Goal: Communication & Community: Answer question/provide support

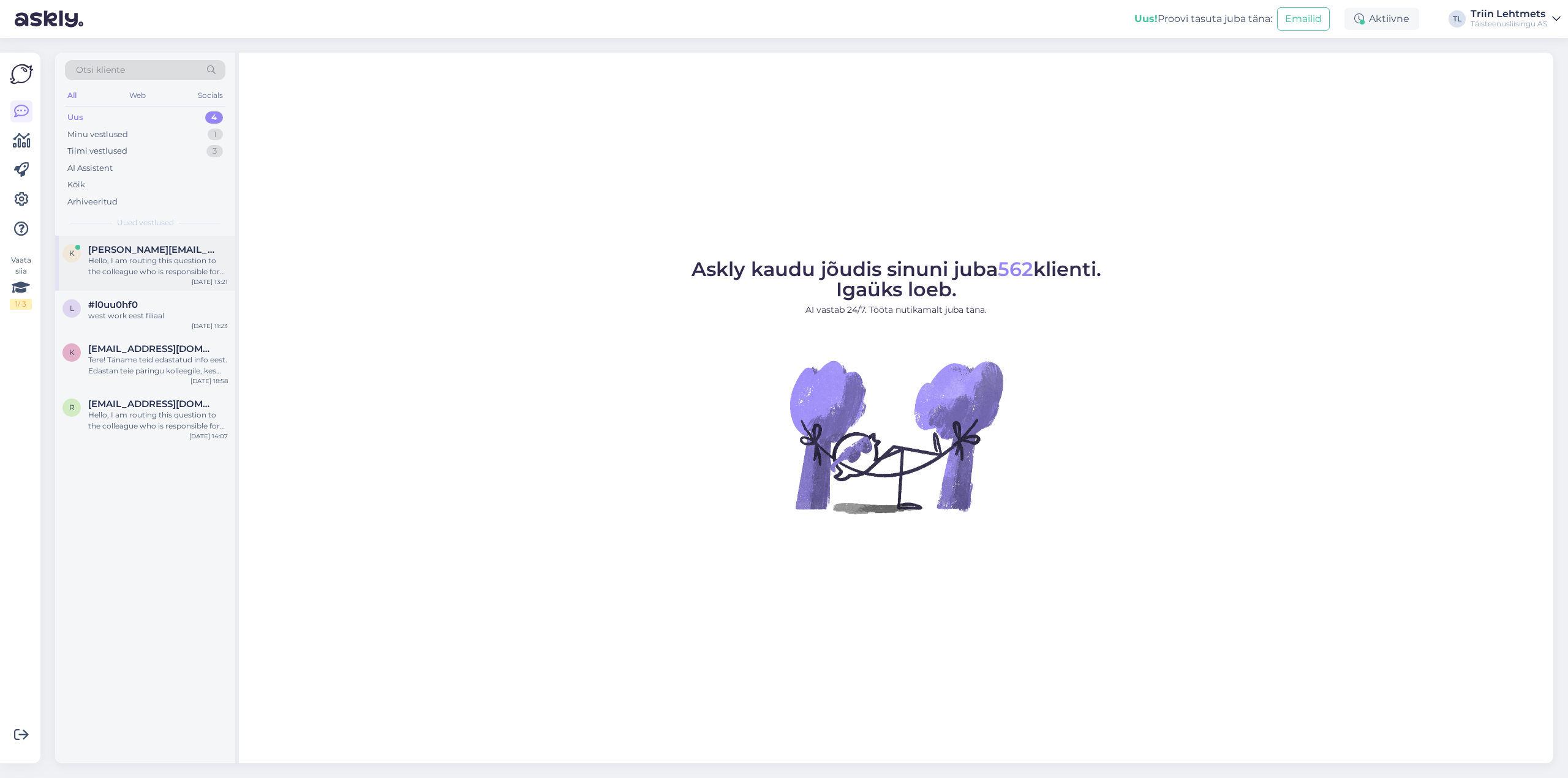
click at [131, 255] on span "[PERSON_NAME][EMAIL_ADDRESS][DOMAIN_NAME]" at bounding box center [152, 250] width 127 height 11
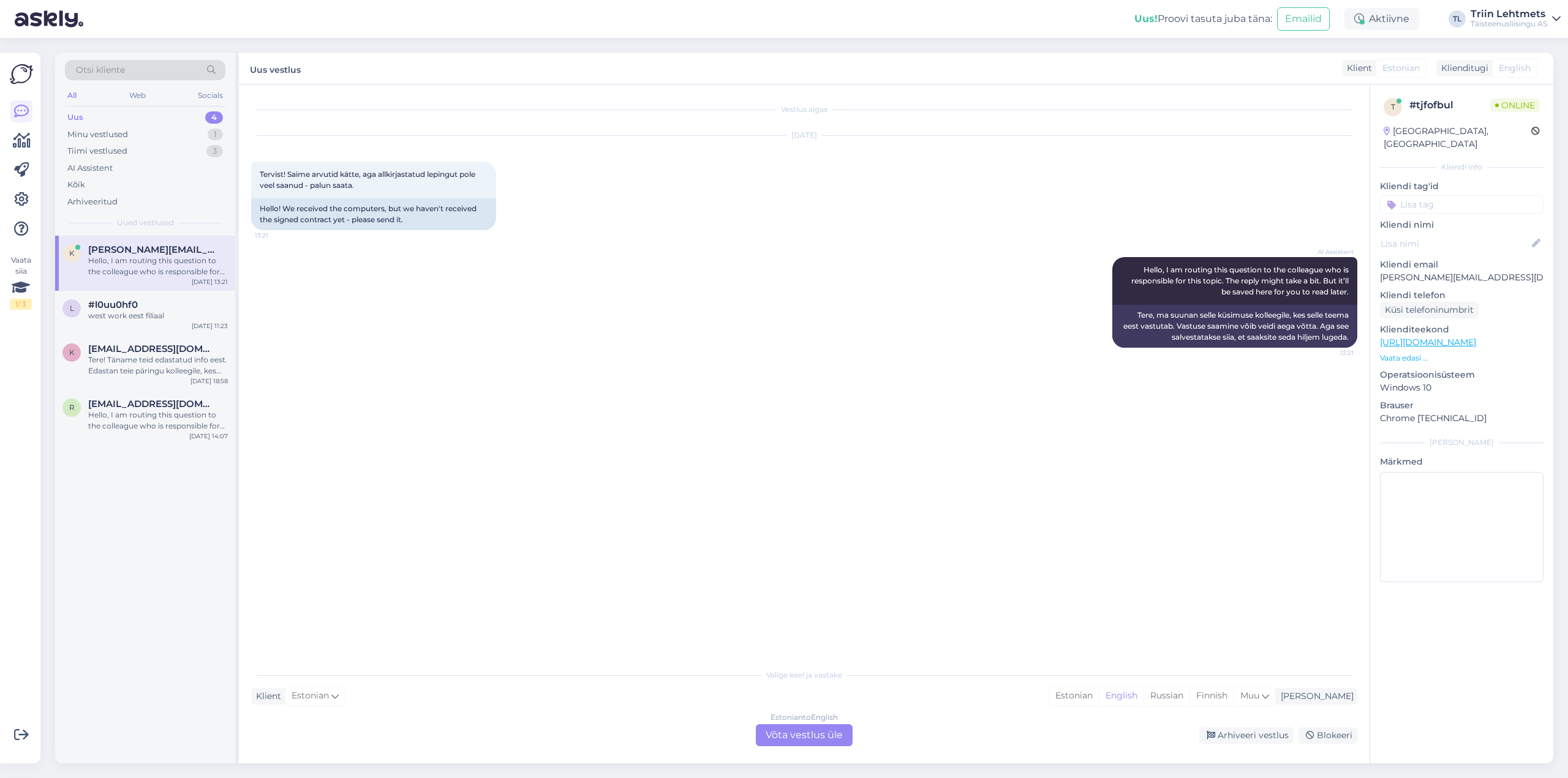
click at [792, 741] on div "Estonian to English Võta vestlus üle" at bounding box center [804, 735] width 97 height 22
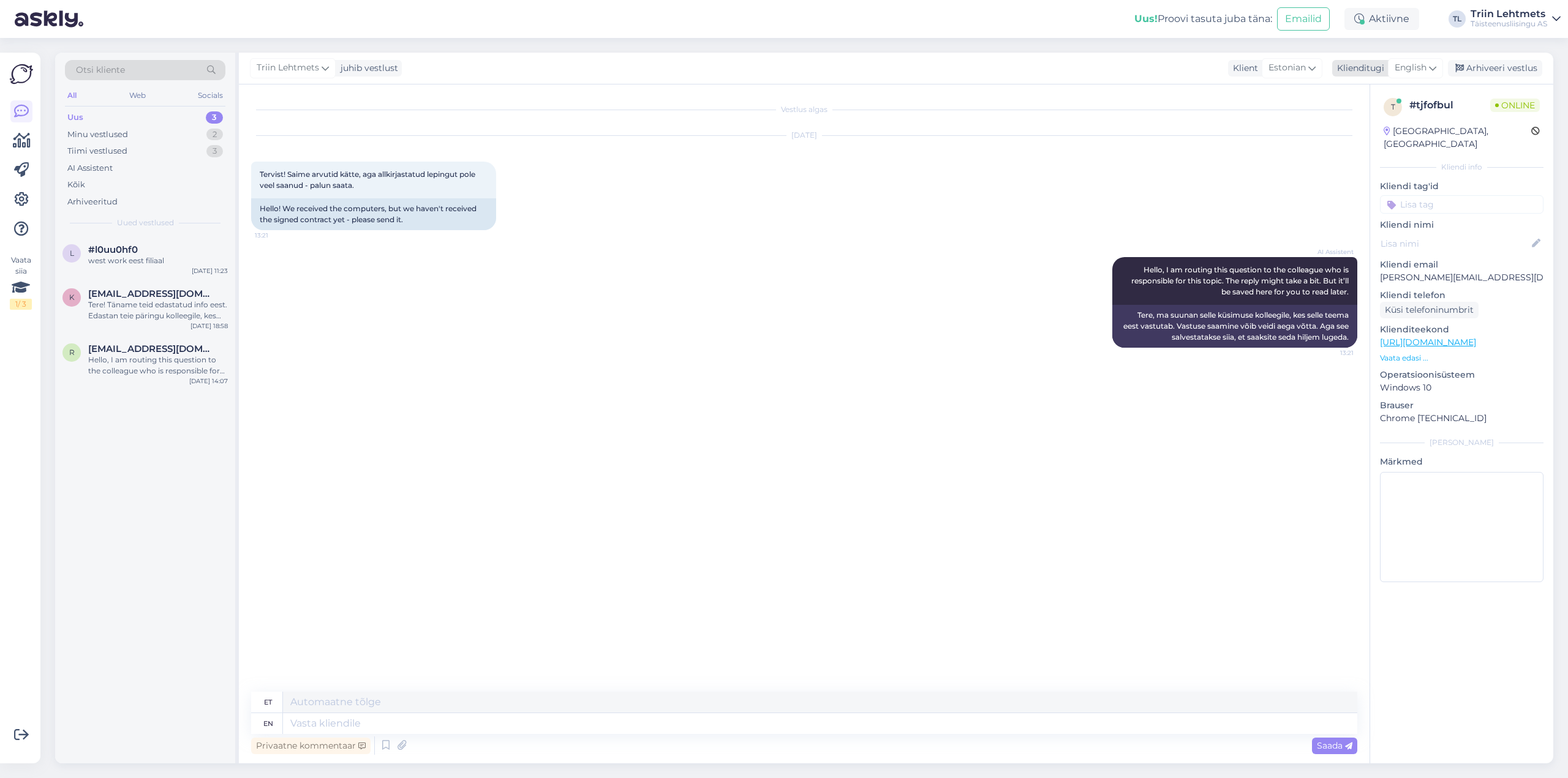
click at [1417, 71] on span "English" at bounding box center [1410, 67] width 32 height 13
type input "est"
click at [1376, 119] on link "Estonian" at bounding box center [1387, 123] width 135 height 19
click at [442, 718] on textarea at bounding box center [804, 721] width 1106 height 26
click at [368, 722] on textarea "Tere. Saadame lepingu teile emaili [PERSON_NAME]. Palun öelge ettevõtte nimi" at bounding box center [804, 721] width 1106 height 26
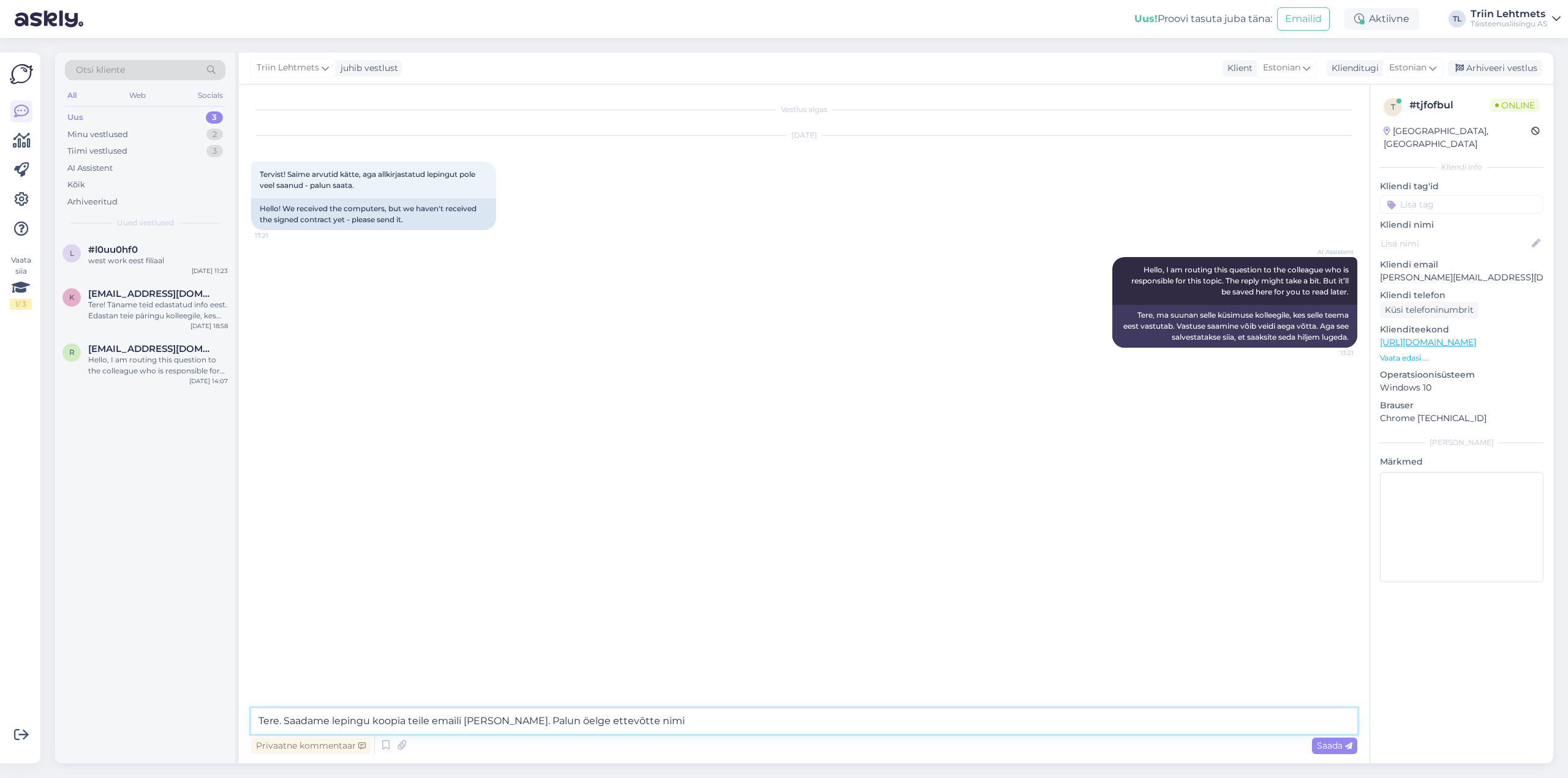
type textarea "Tere. Saadame lepingu koopia teile emaili [PERSON_NAME]. Palun öelge ettevõtte …"
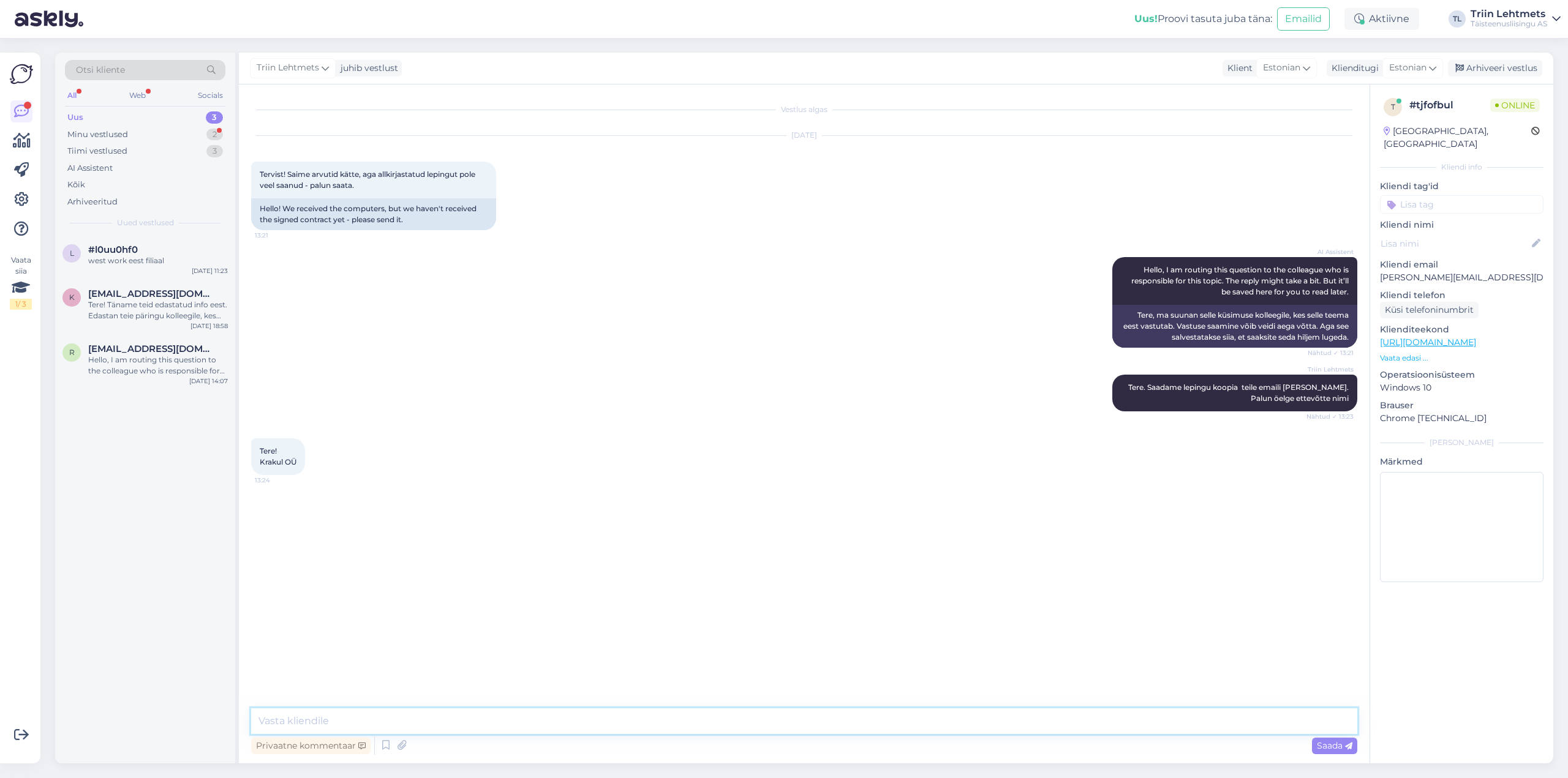
click at [312, 725] on textarea at bounding box center [804, 721] width 1106 height 26
click at [303, 726] on textarea at bounding box center [804, 721] width 1106 height 26
click at [285, 726] on textarea at bounding box center [804, 721] width 1106 height 26
click at [389, 715] on textarea at bounding box center [804, 721] width 1106 height 26
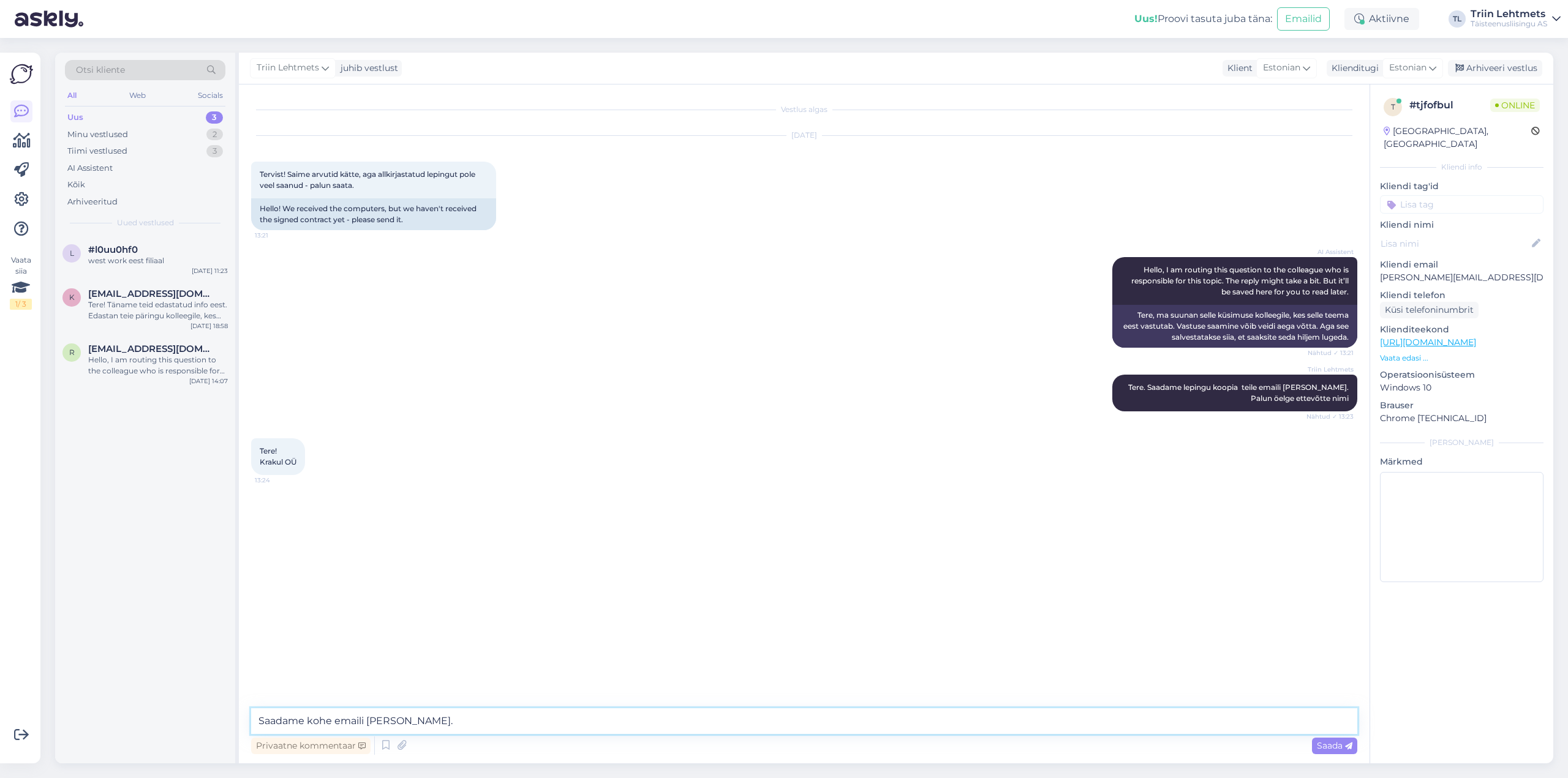
type textarea "Saadame kohe emaili [PERSON_NAME]."
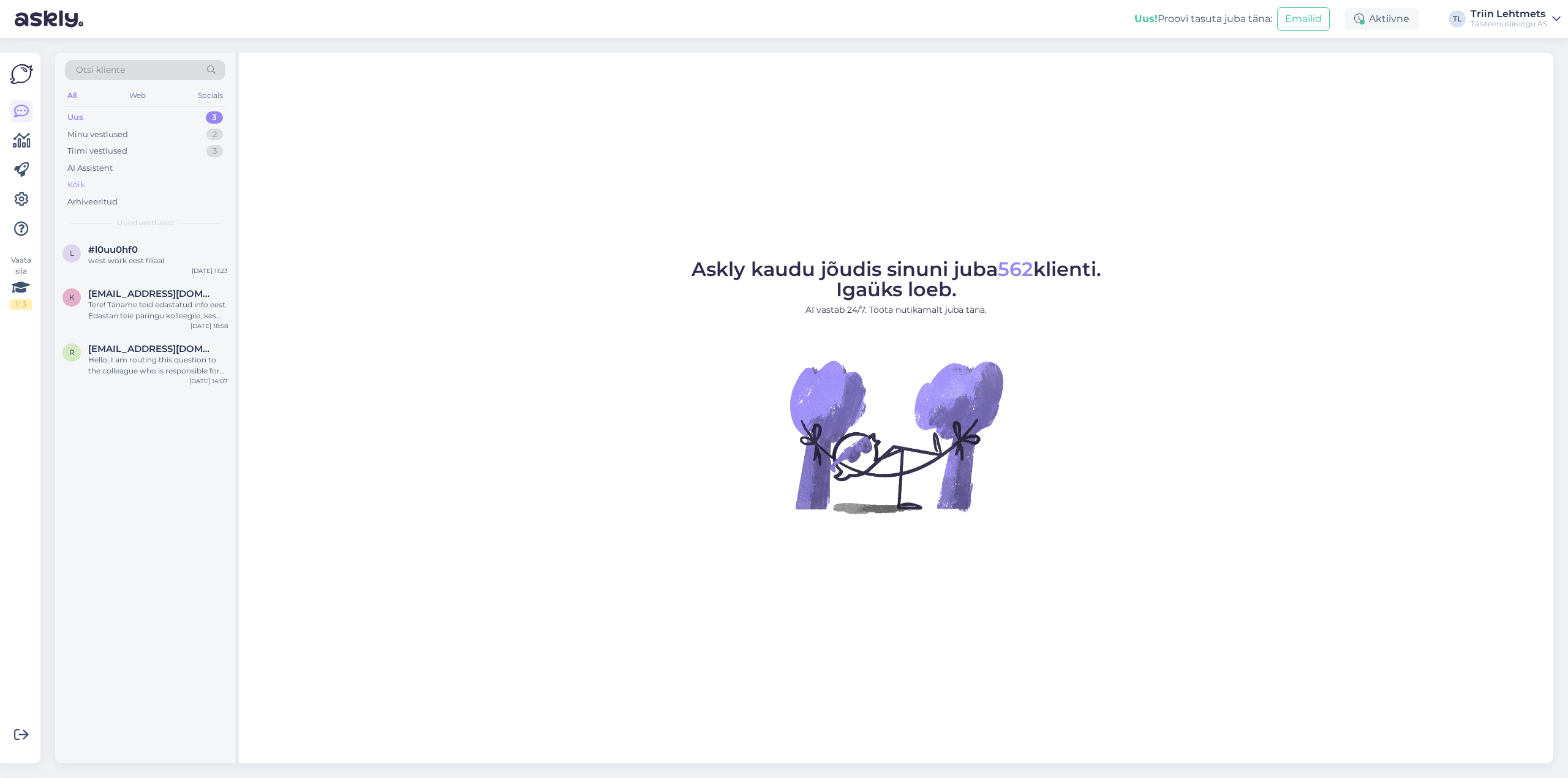
click at [109, 190] on div "Kõik" at bounding box center [145, 185] width 161 height 17
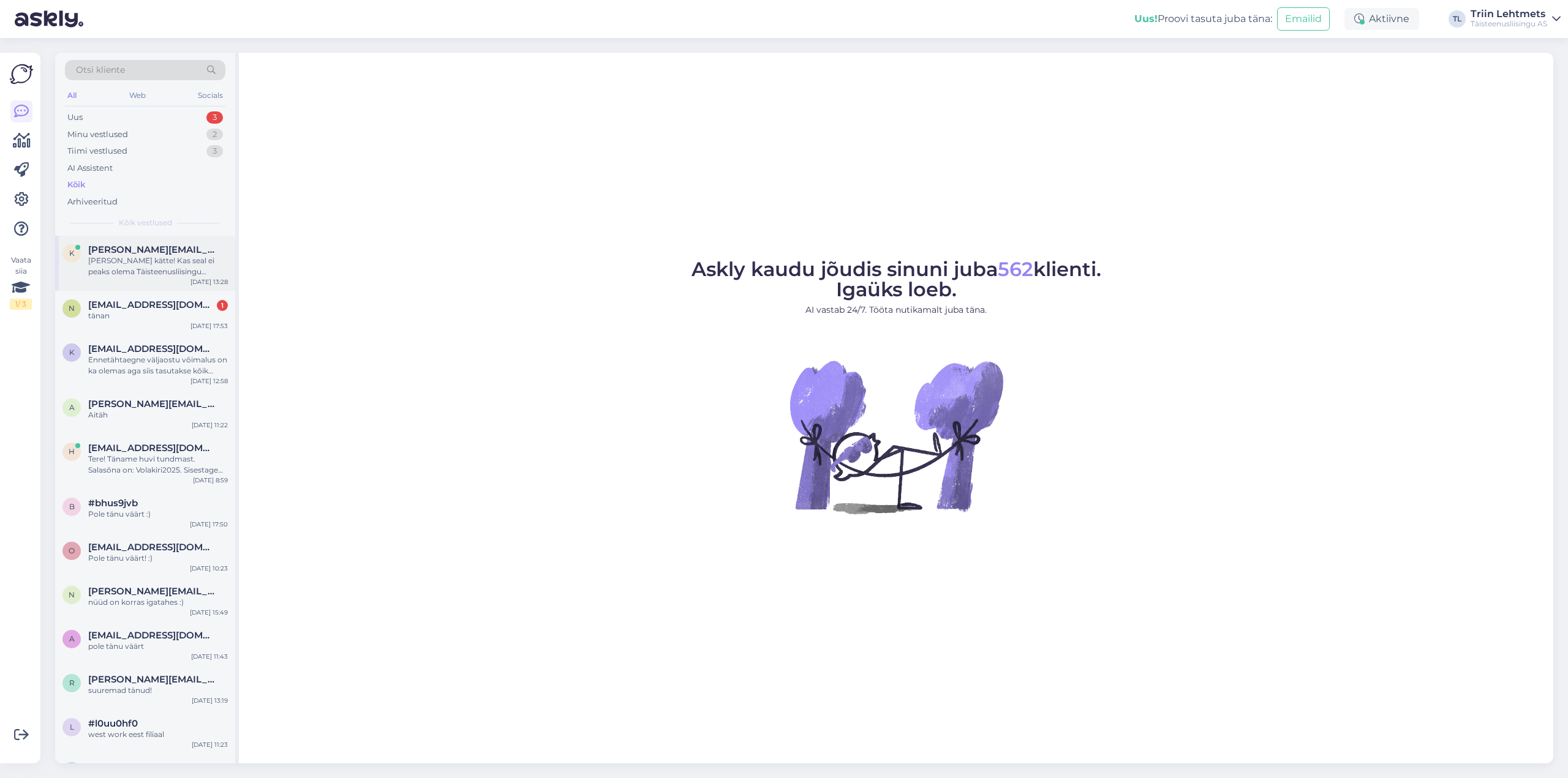
click at [120, 262] on div "Sain kätte! Kas seal ei peaks olema Täisteenusliisingu esindaja allkiri ka?" at bounding box center [158, 266] width 140 height 22
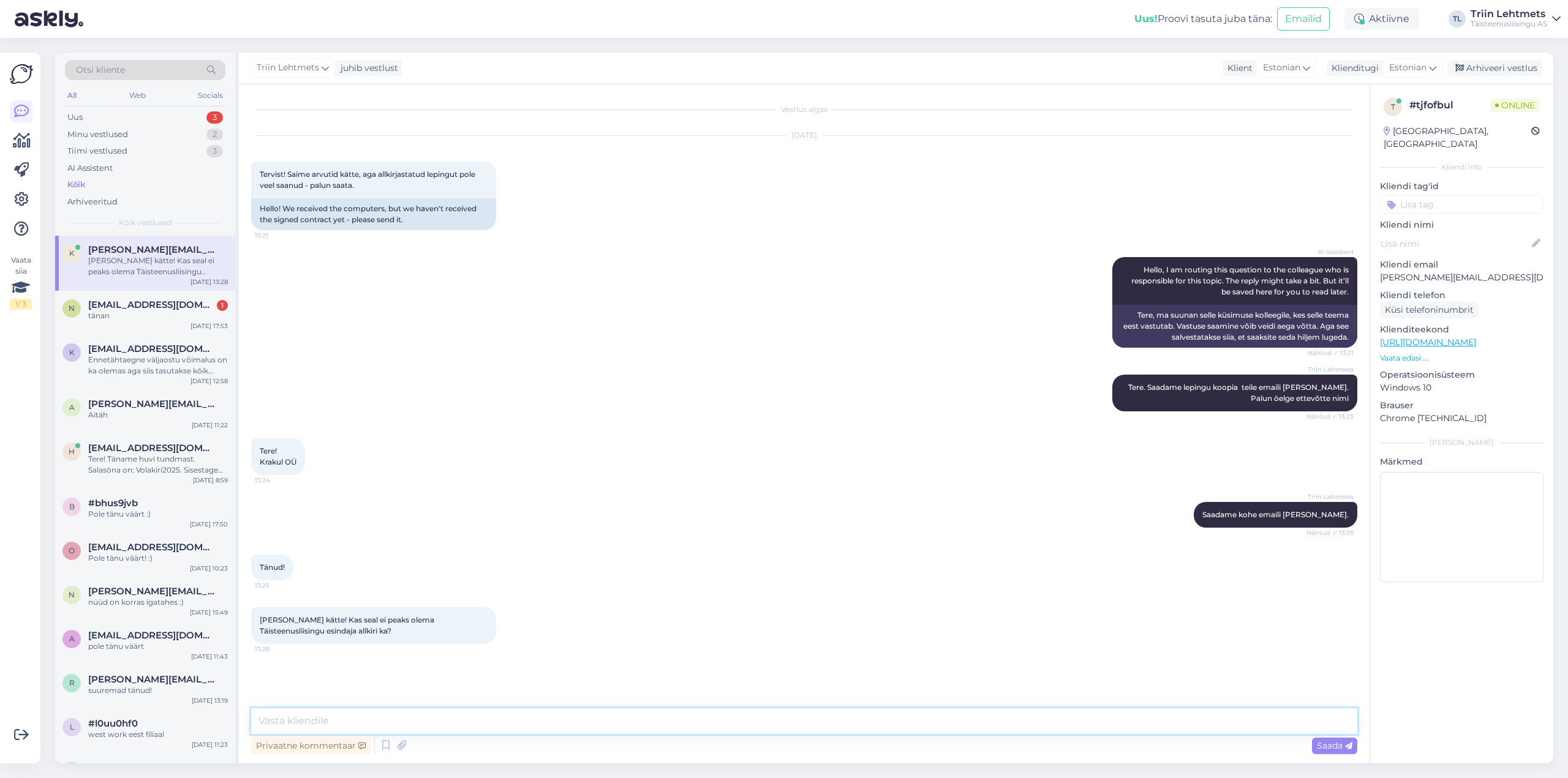
click at [484, 717] on textarea at bounding box center [804, 721] width 1106 height 26
type textarea "T"
type textarea "Rendileping allkirjastatakse ainult ühepoolselt Rentniku poolt."
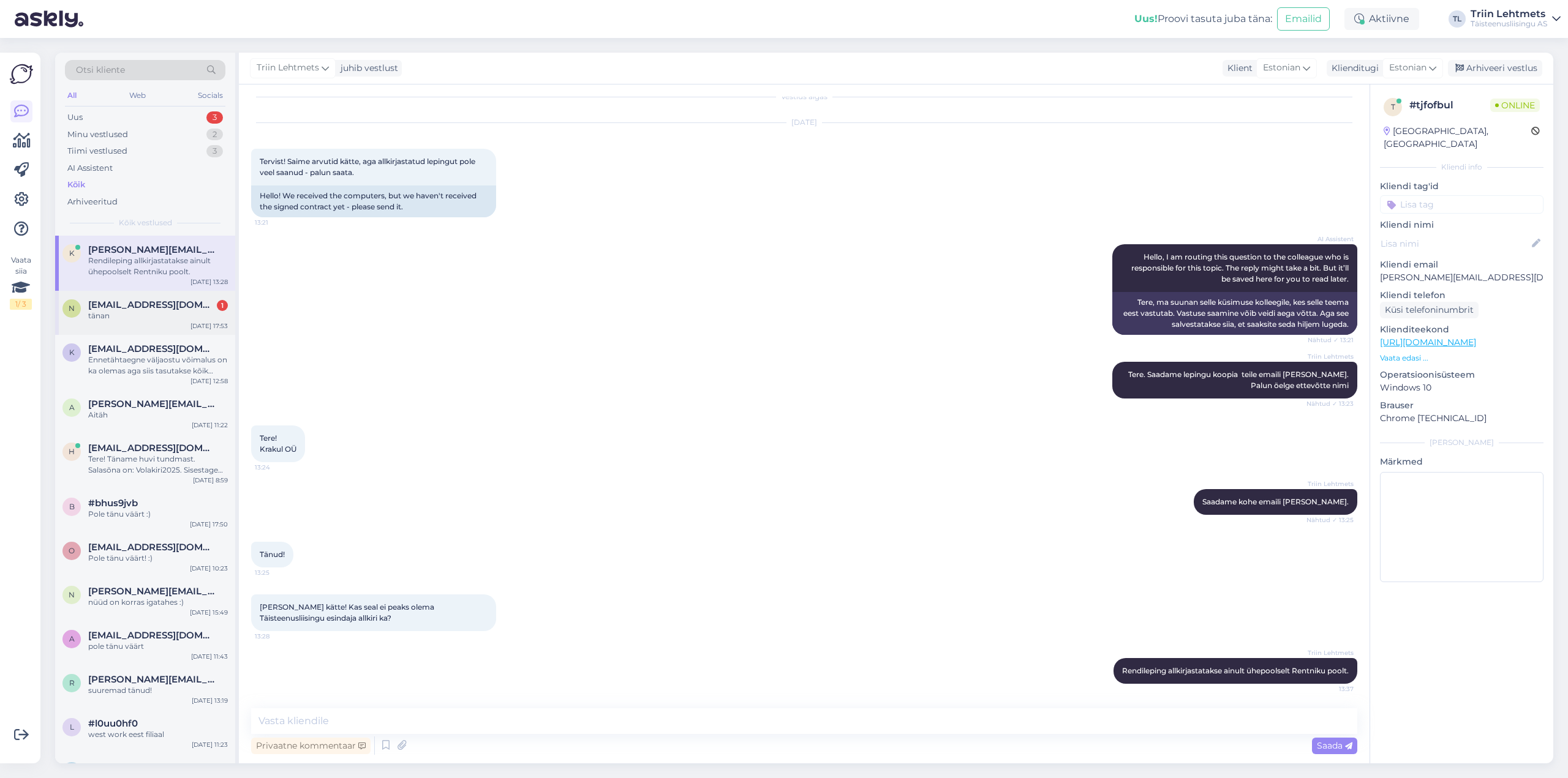
click at [144, 304] on span "natalia.katsalukha@tele2.com" at bounding box center [152, 305] width 127 height 11
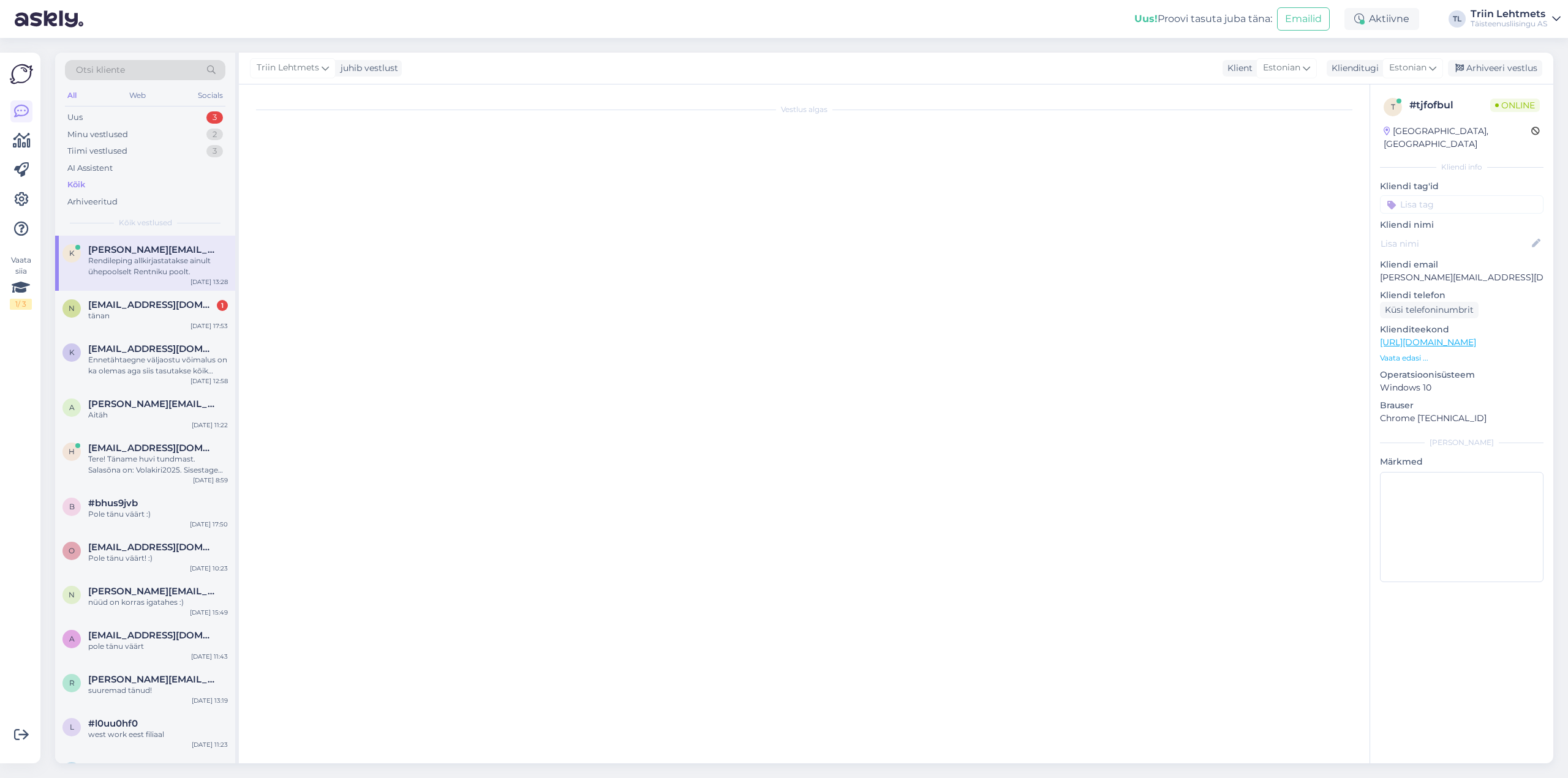
scroll to position [3385, 0]
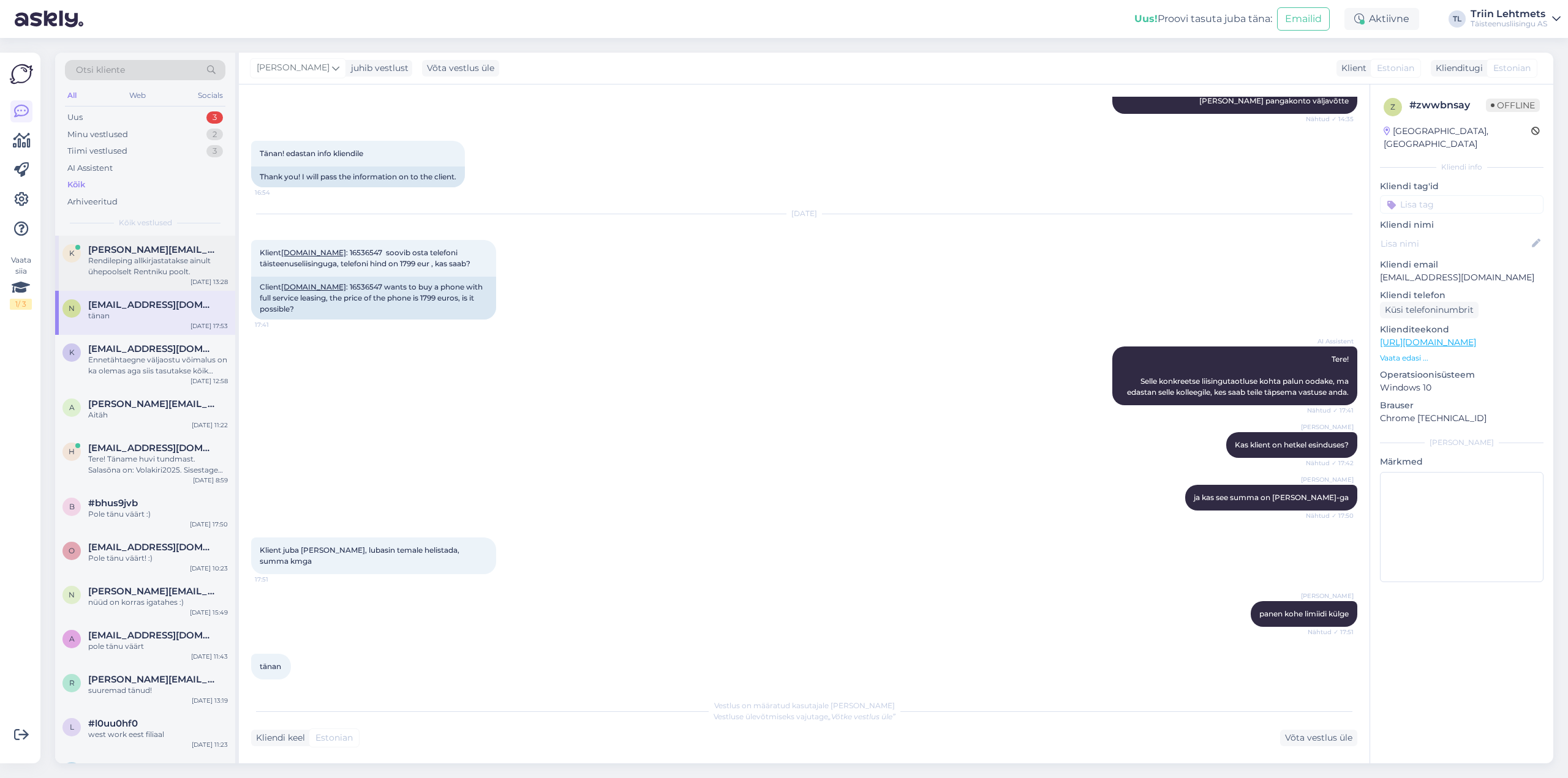
click at [108, 260] on div "Rendileping allkirjastatakse ainult ühepoolselt Rentniku poolt." at bounding box center [158, 266] width 140 height 22
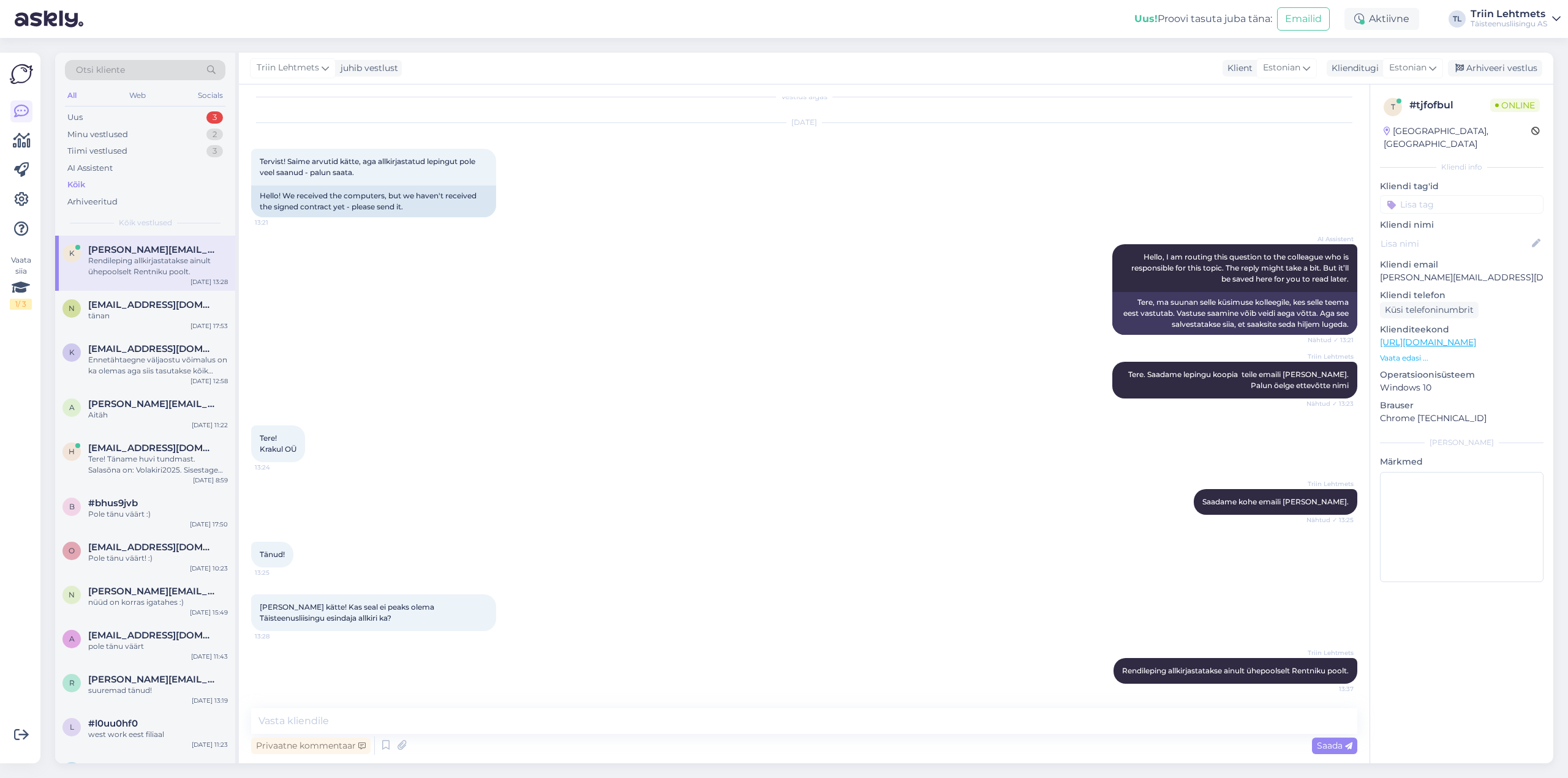
scroll to position [24, 0]
click at [98, 112] on div "Uus 3" at bounding box center [145, 117] width 161 height 17
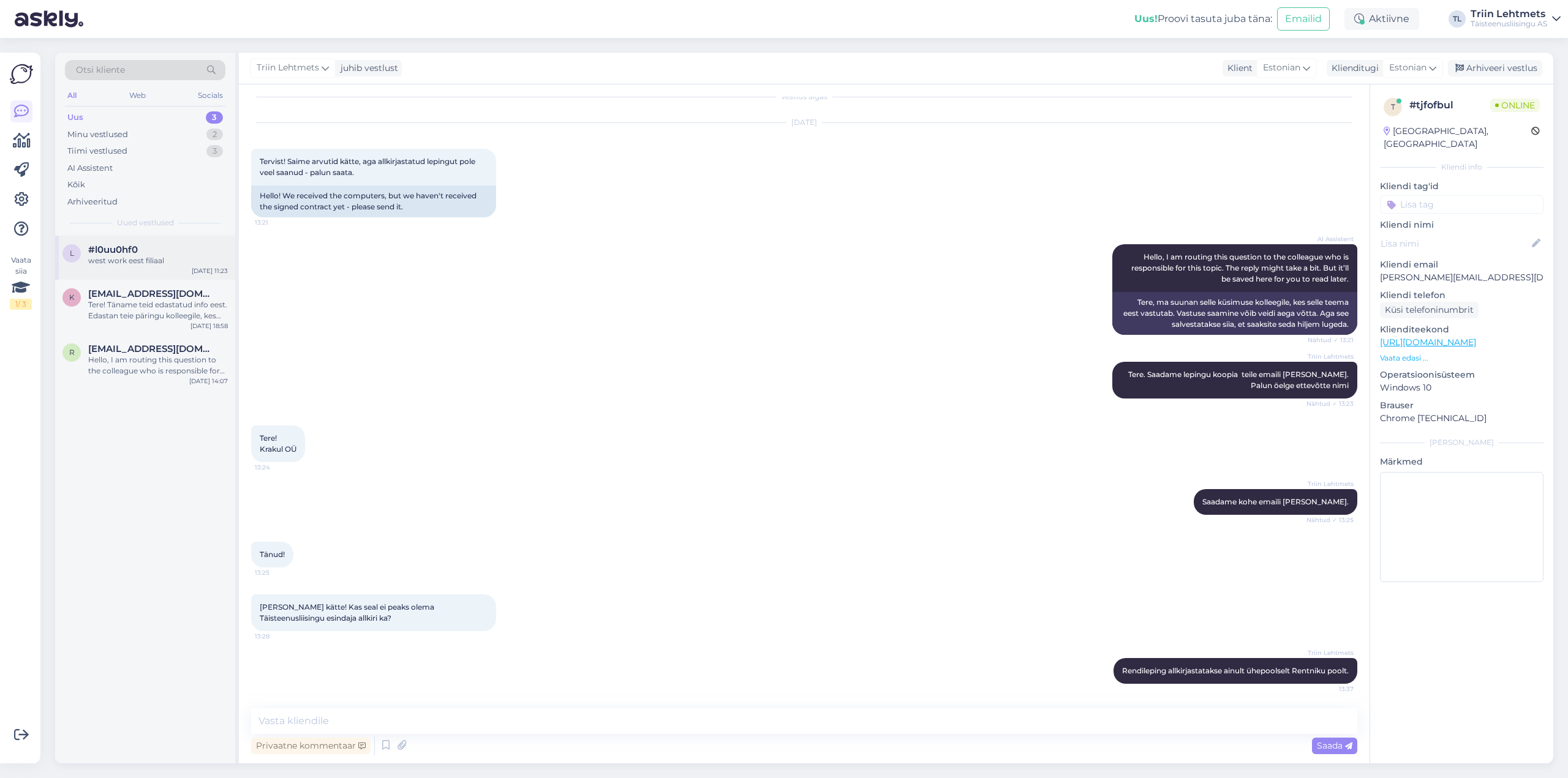
click at [112, 267] on div "l #l0uu0hf0 west work eest filiaal Sep 21 11:23" at bounding box center [145, 257] width 180 height 44
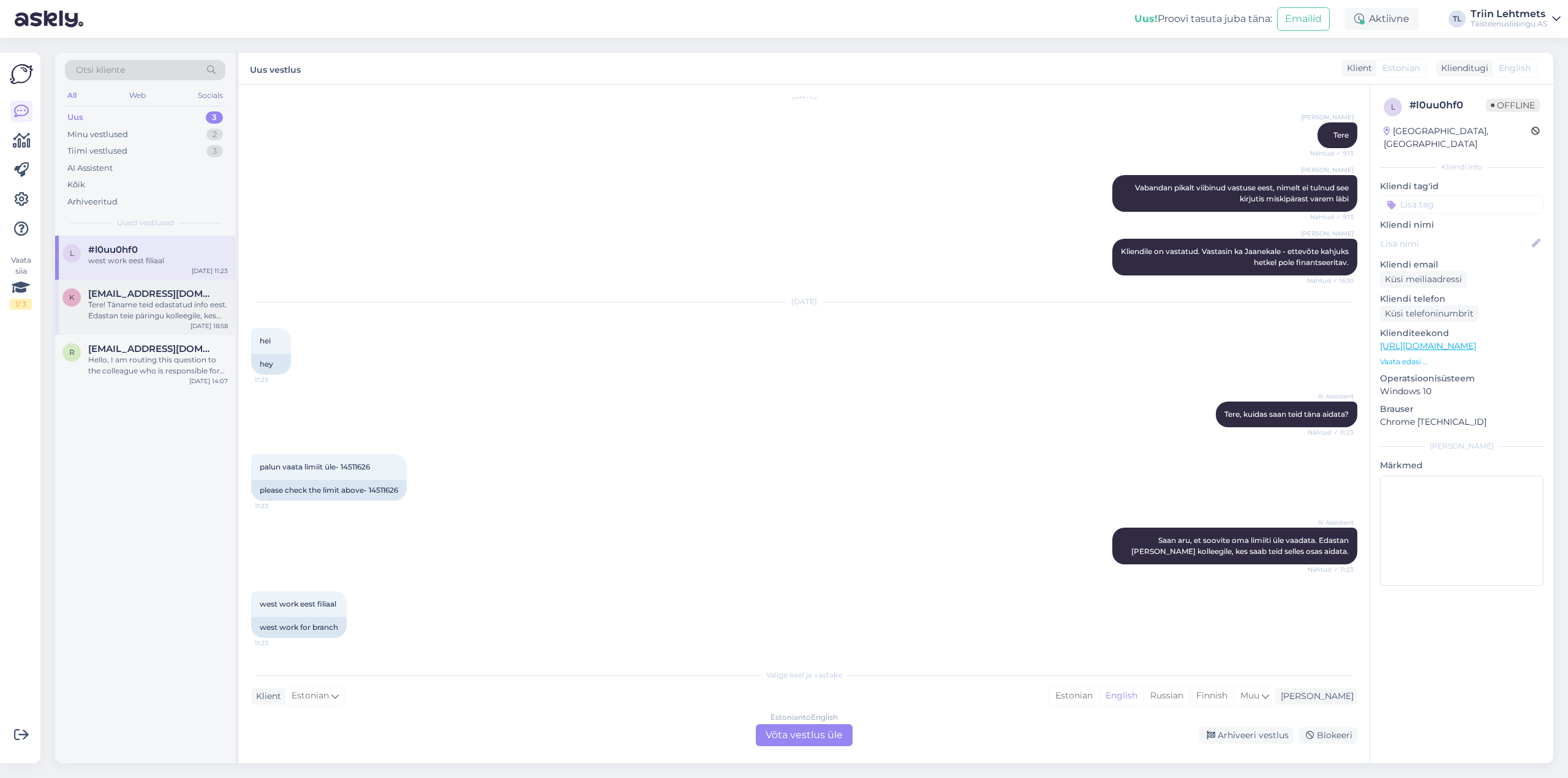
click at [156, 314] on div "Tere! Täname teid edastatud info eest. Edastan teie päringu kolleegile, kes vaa…" at bounding box center [158, 310] width 140 height 22
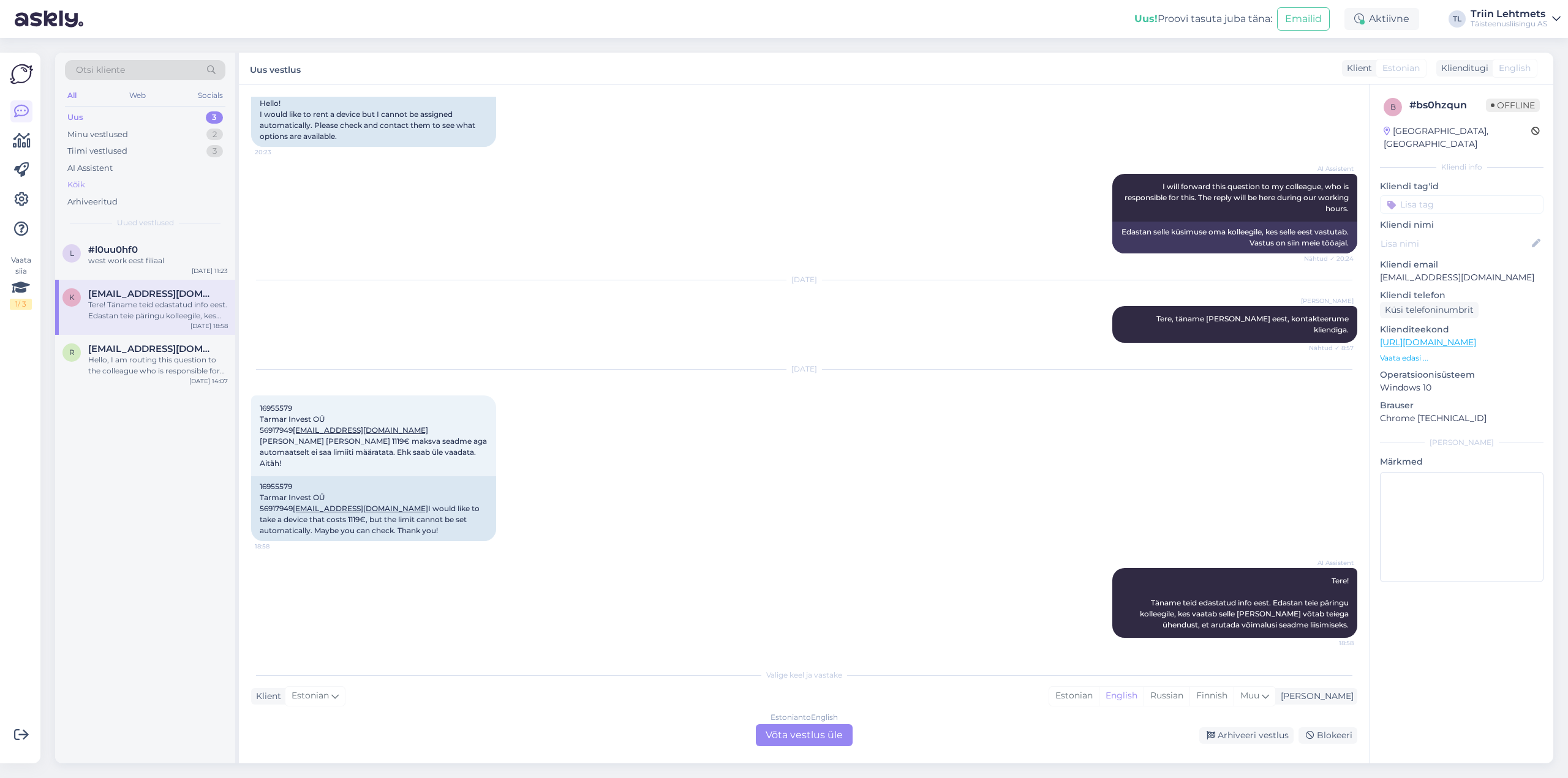
click at [95, 183] on div "Kõik" at bounding box center [145, 185] width 161 height 17
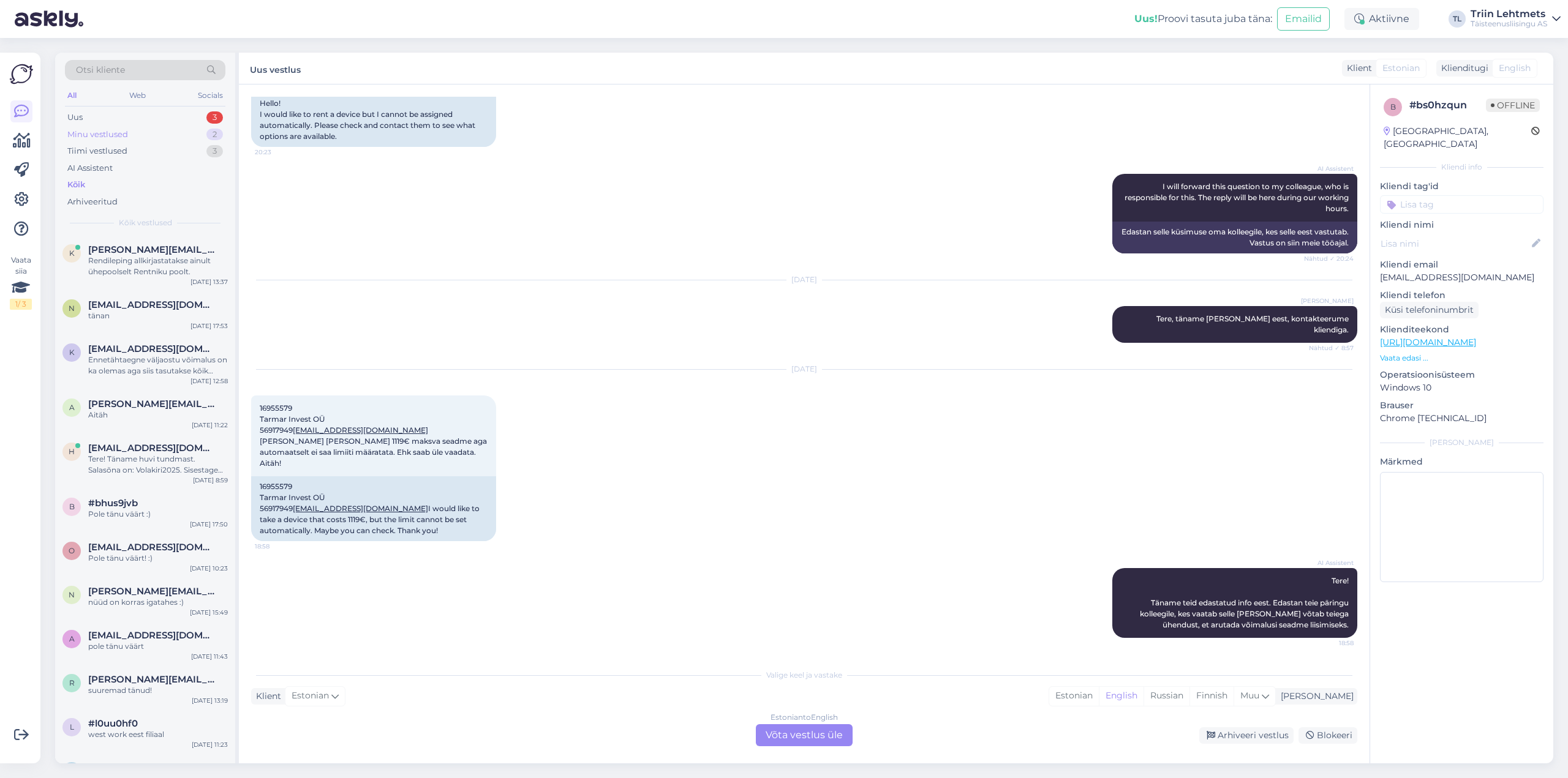
click at [103, 140] on div "Minu vestlused" at bounding box center [98, 135] width 61 height 12
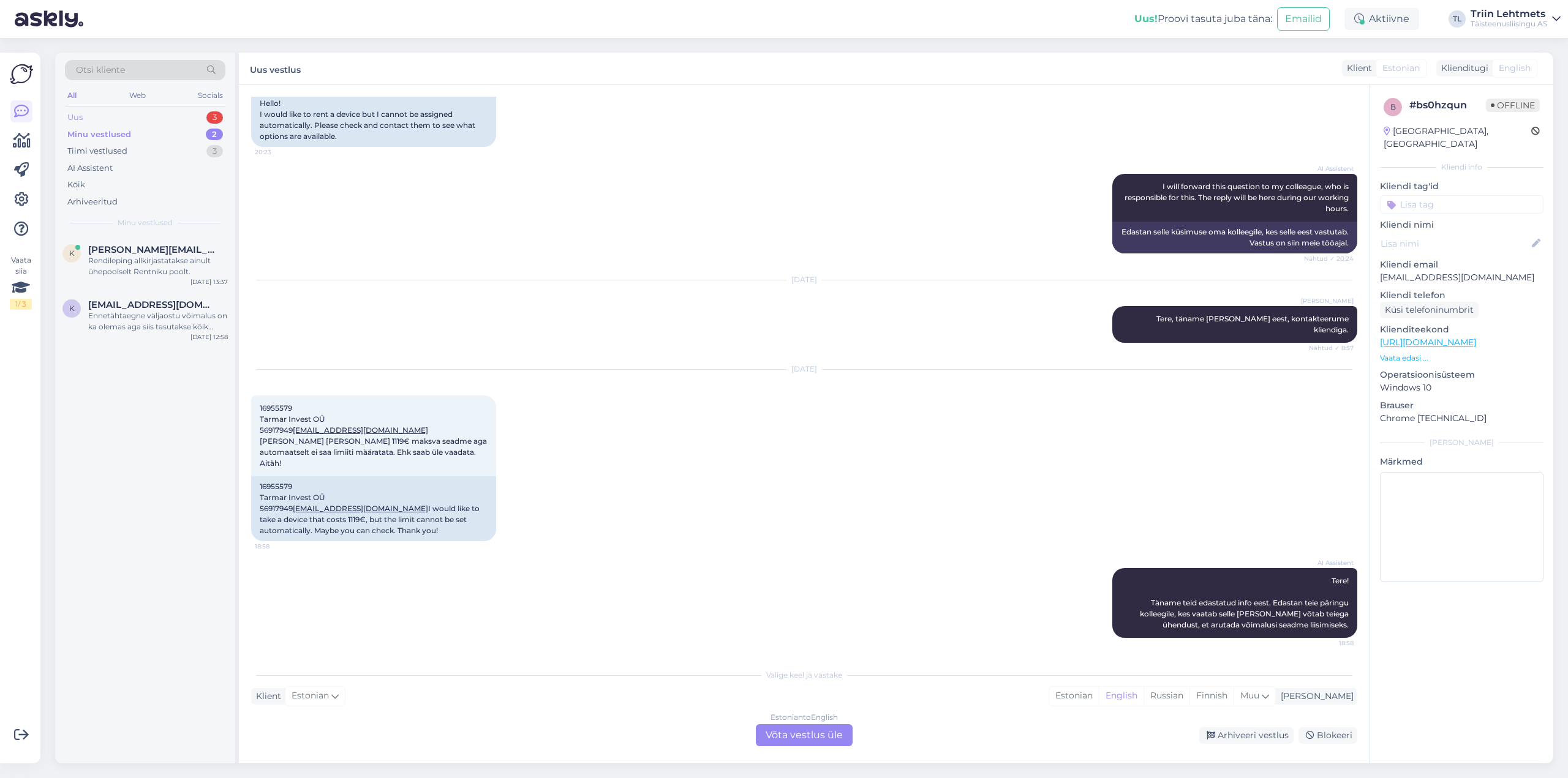
click at [85, 111] on div "Uus 3" at bounding box center [145, 117] width 161 height 17
click at [96, 179] on div "Kõik" at bounding box center [145, 185] width 161 height 17
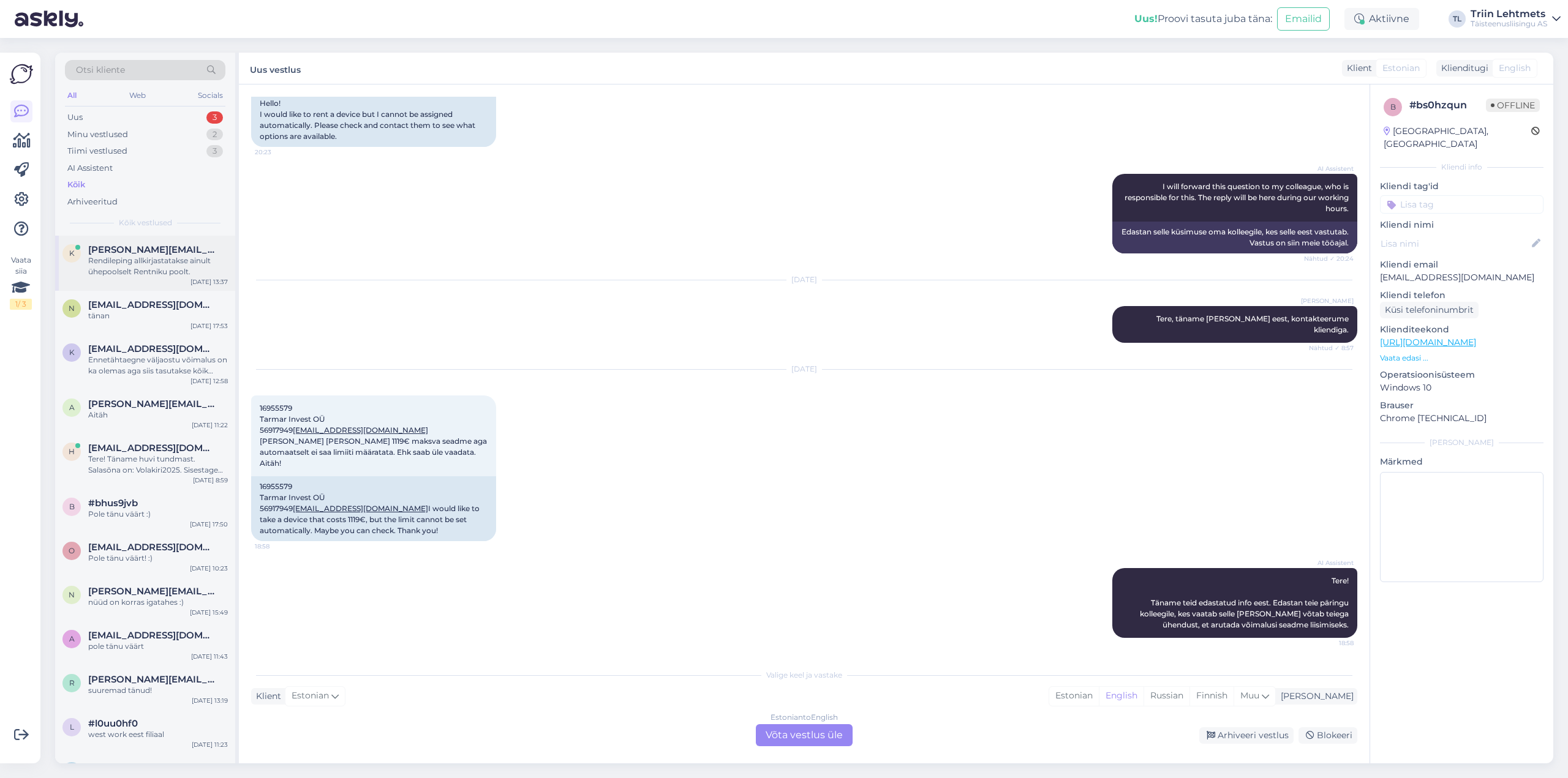
click at [123, 271] on div "Rendileping allkirjastatakse ainult ühepoolselt Rentniku poolt." at bounding box center [158, 266] width 140 height 22
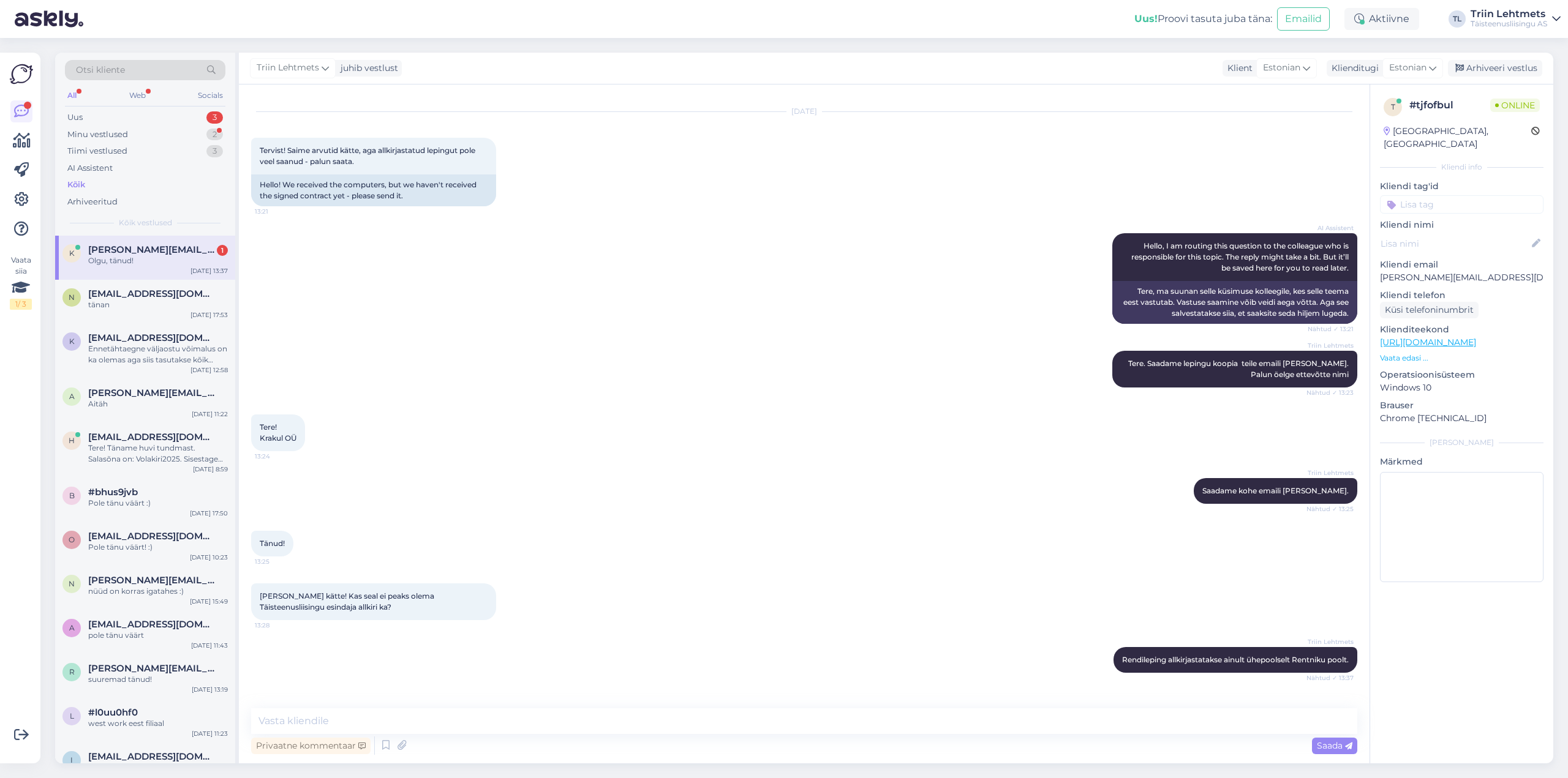
scroll to position [77, 0]
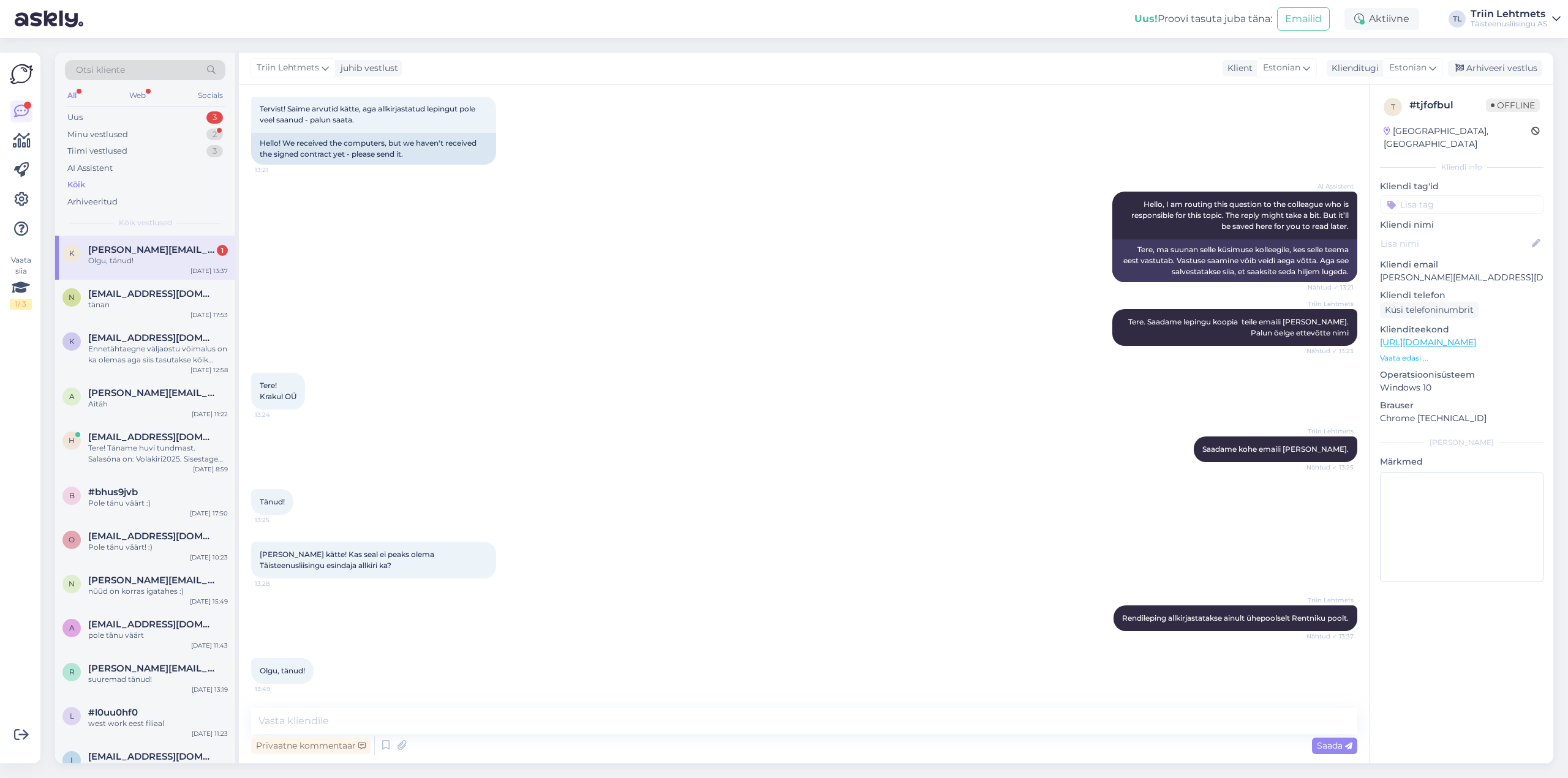
click at [725, 423] on div "Triin Lehtmets Saadame kohe emaili peale. Nähtud ✓ 13:25" at bounding box center [804, 449] width 1106 height 53
click at [399, 722] on textarea at bounding box center [804, 721] width 1106 height 26
type textarea "Ilusat nädalalõppu!"
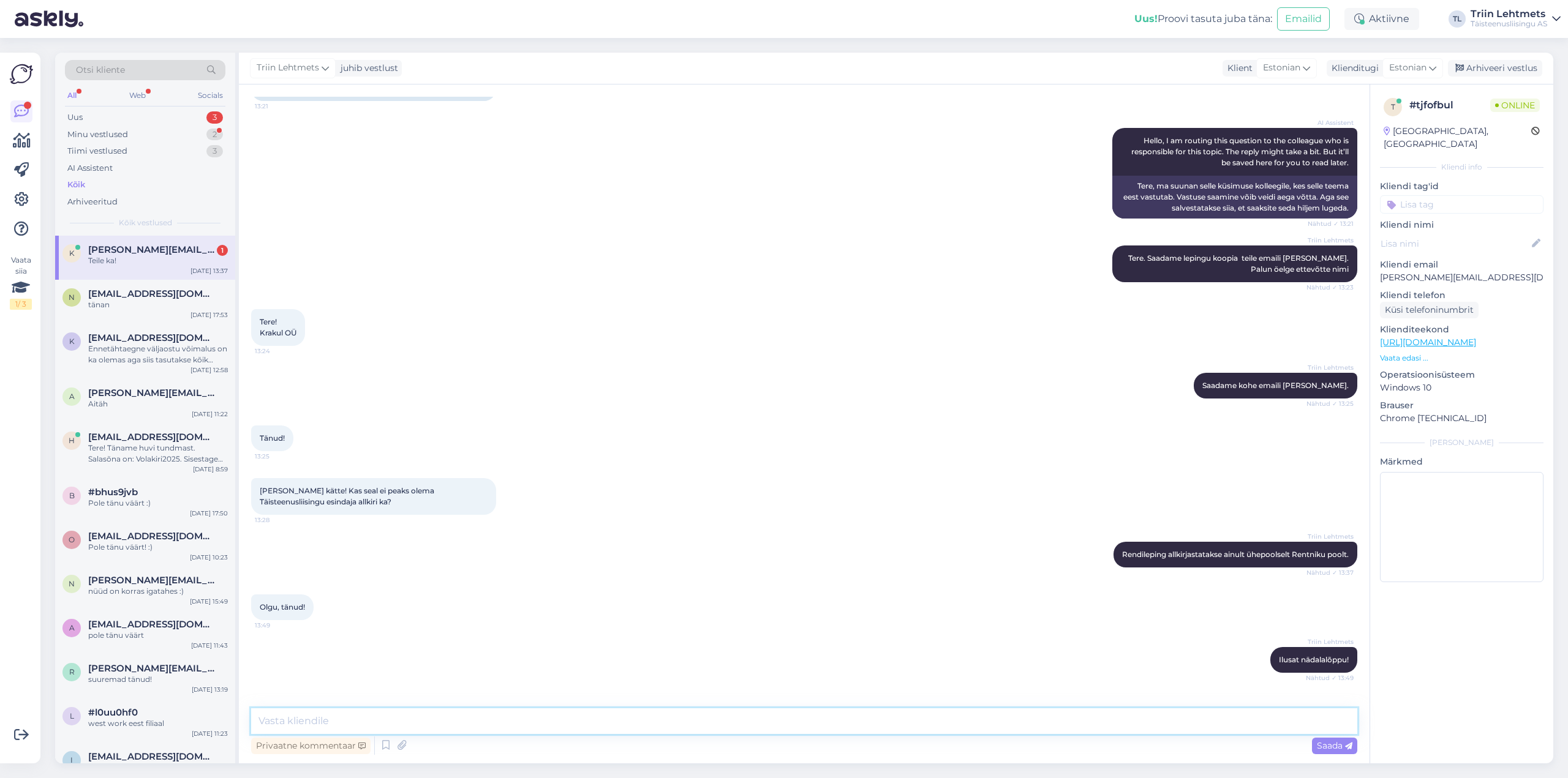
scroll to position [182, 0]
